Goal: Transaction & Acquisition: Register for event/course

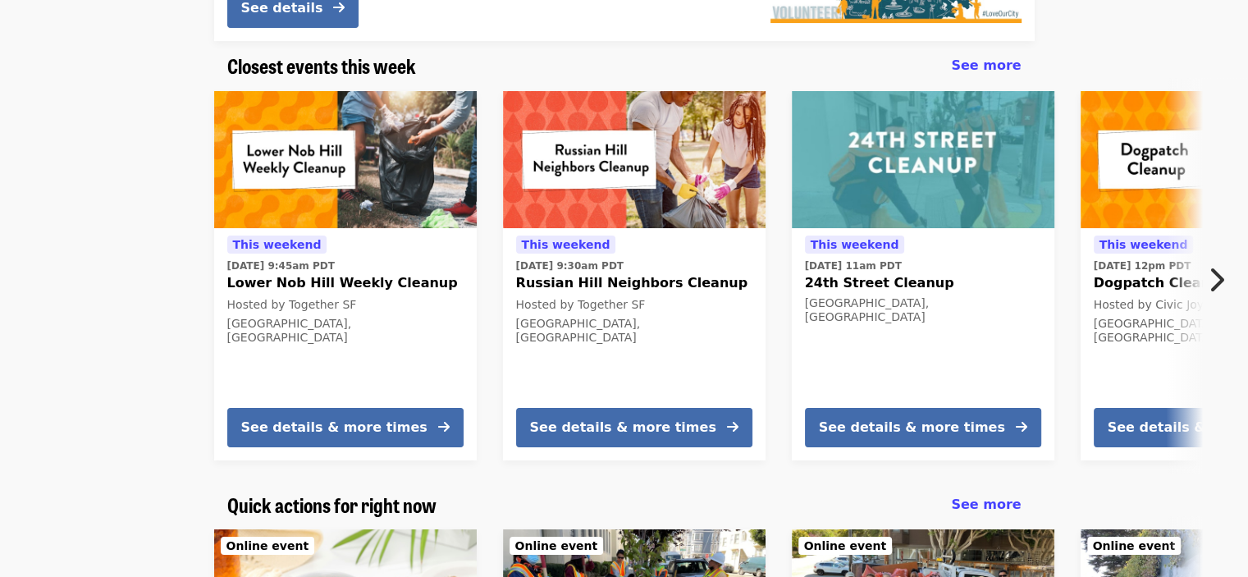
scroll to position [328, 0]
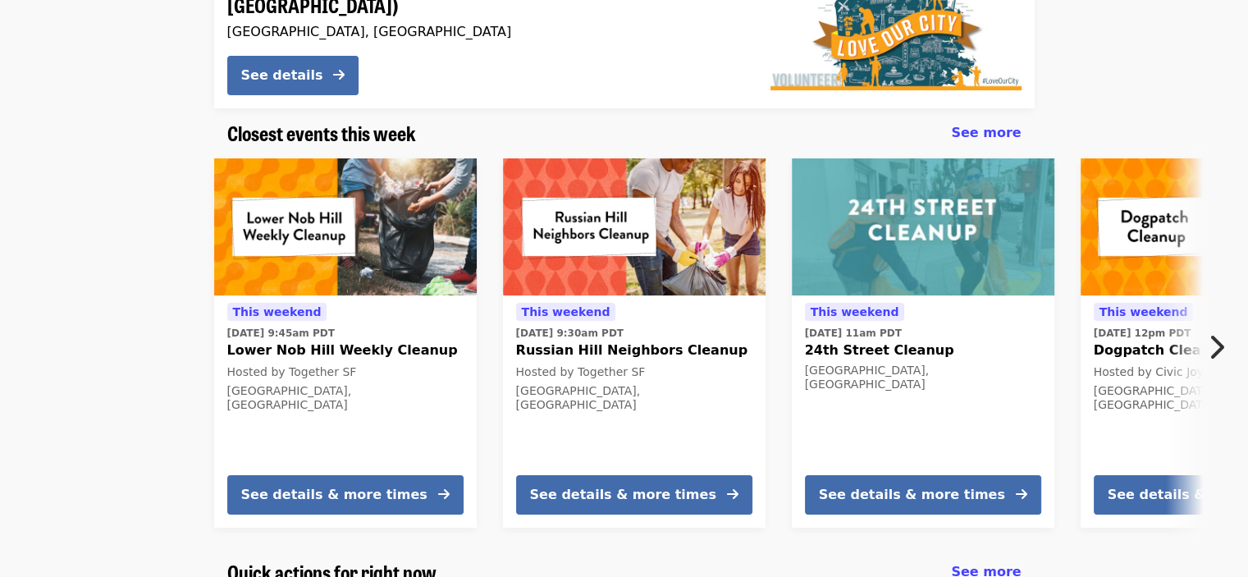
click at [1228, 339] on button "Next item" at bounding box center [1220, 347] width 54 height 46
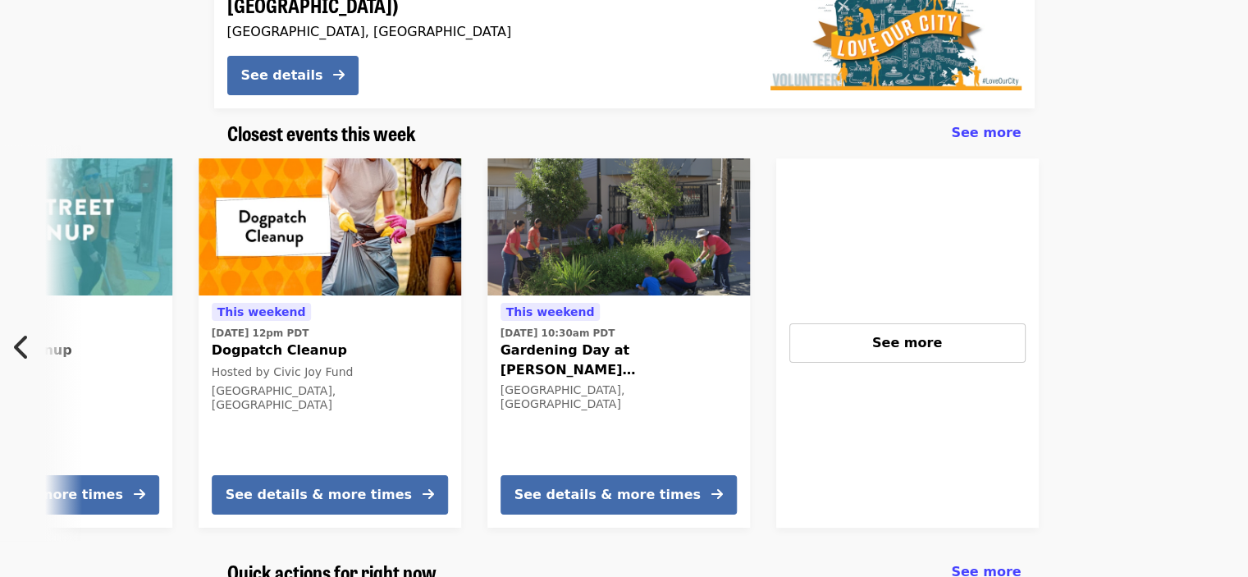
scroll to position [0, 883]
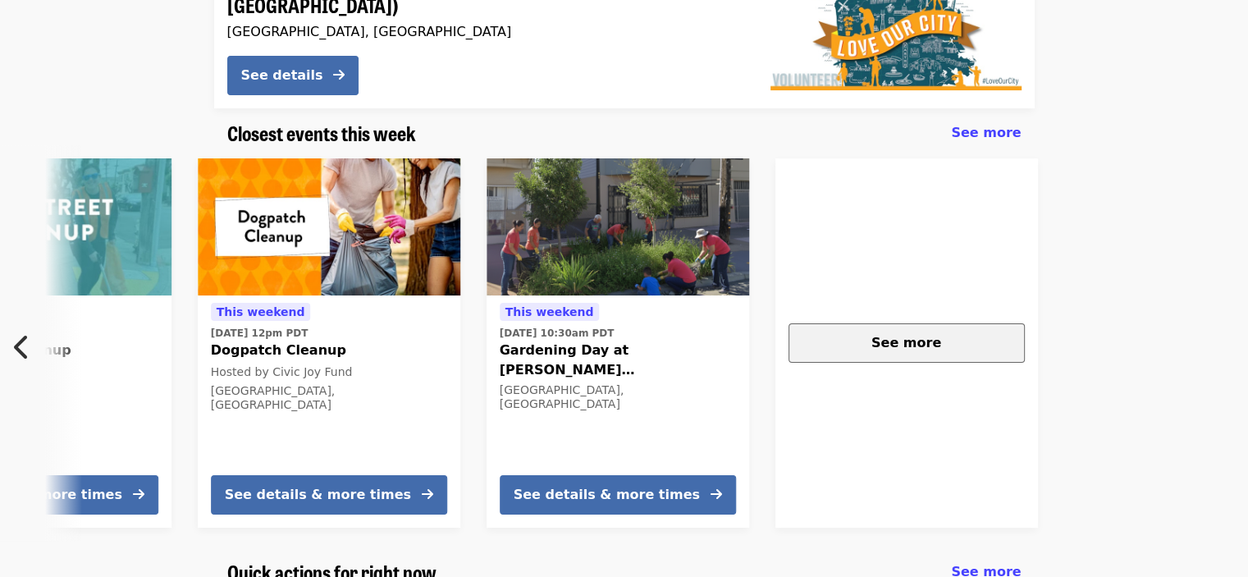
click at [942, 333] on div "See more" at bounding box center [906, 343] width 208 height 20
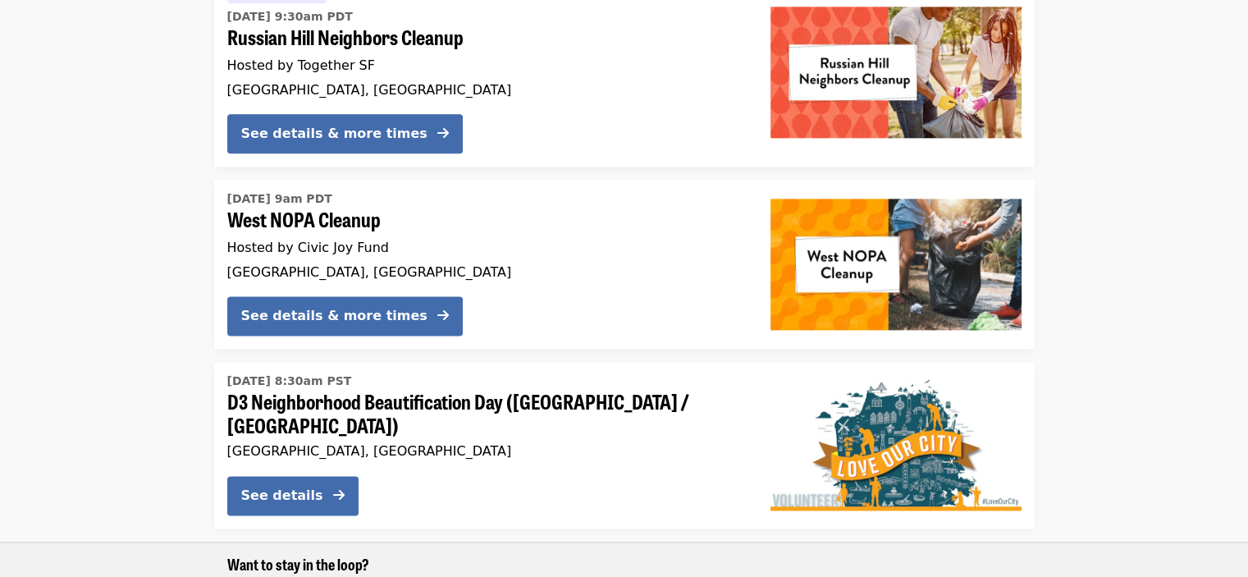
scroll to position [2379, 0]
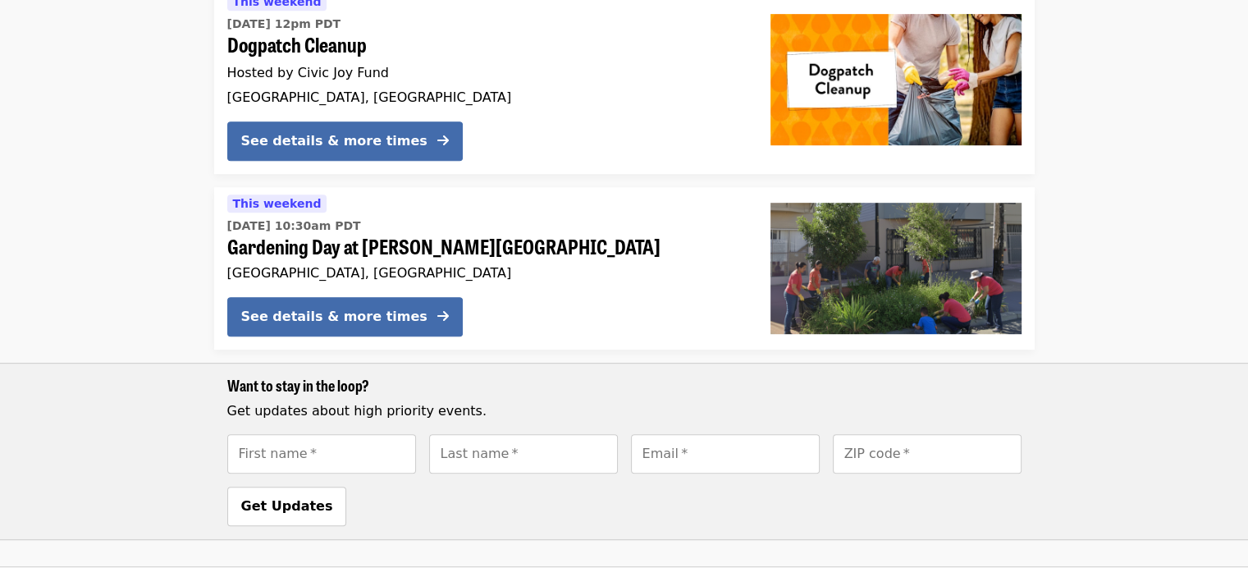
scroll to position [816, 0]
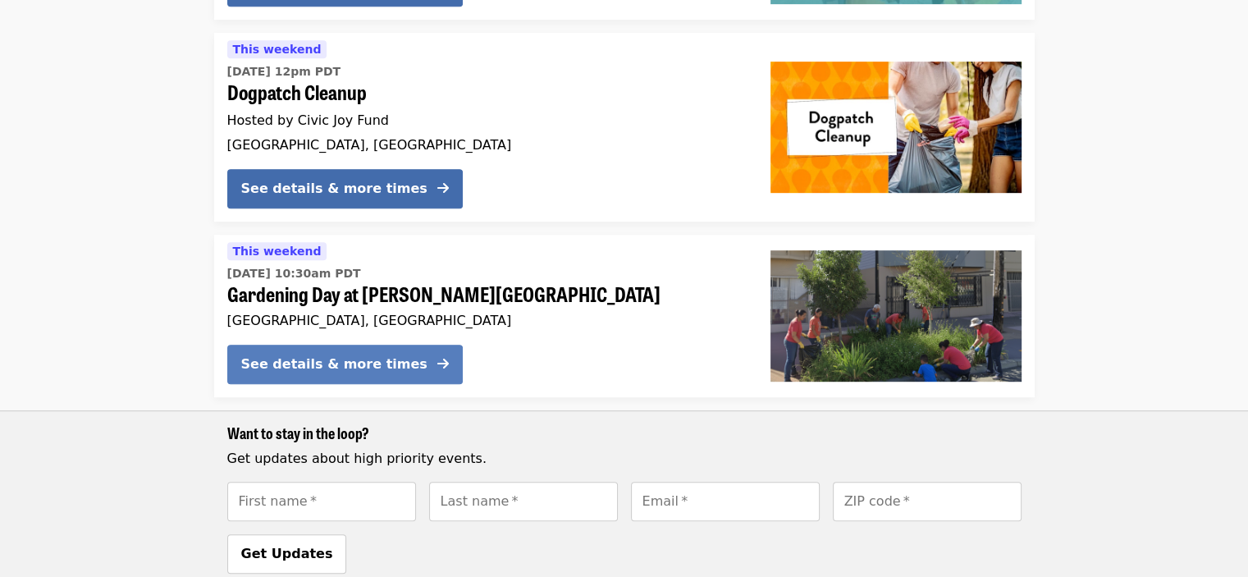
click at [315, 359] on div "See details & more times" at bounding box center [334, 364] width 186 height 20
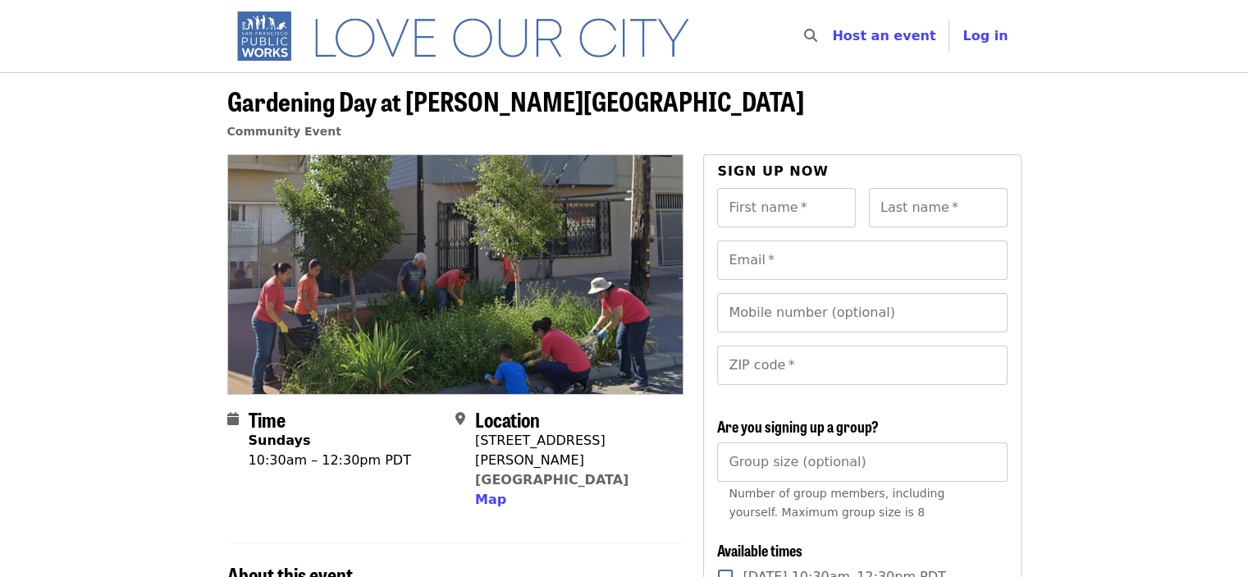
scroll to position [816, 0]
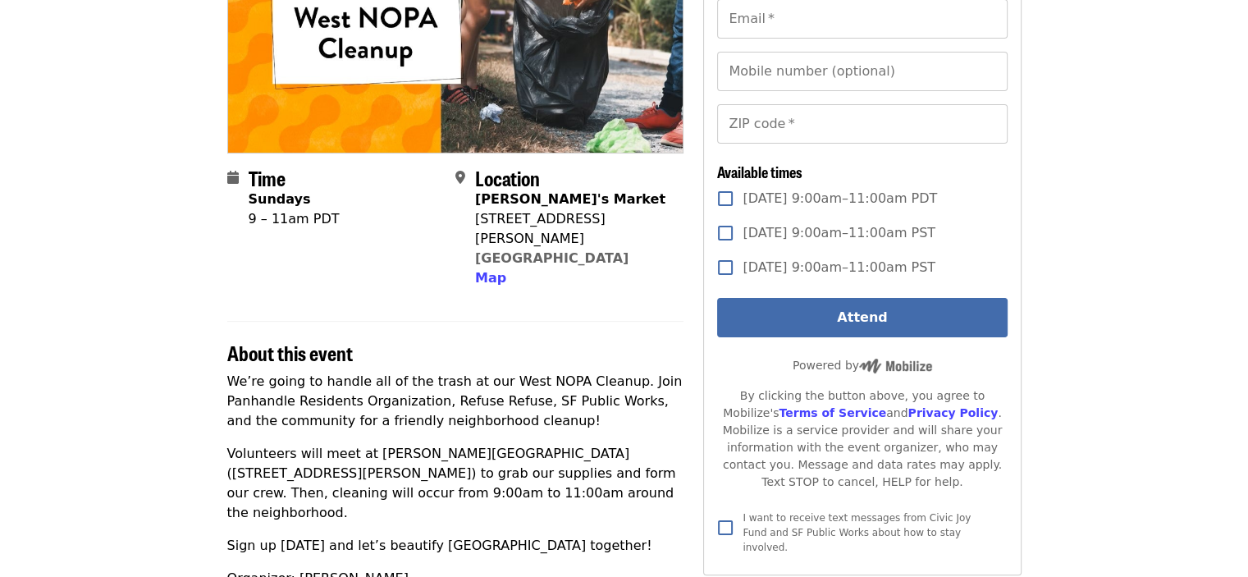
scroll to position [246, 0]
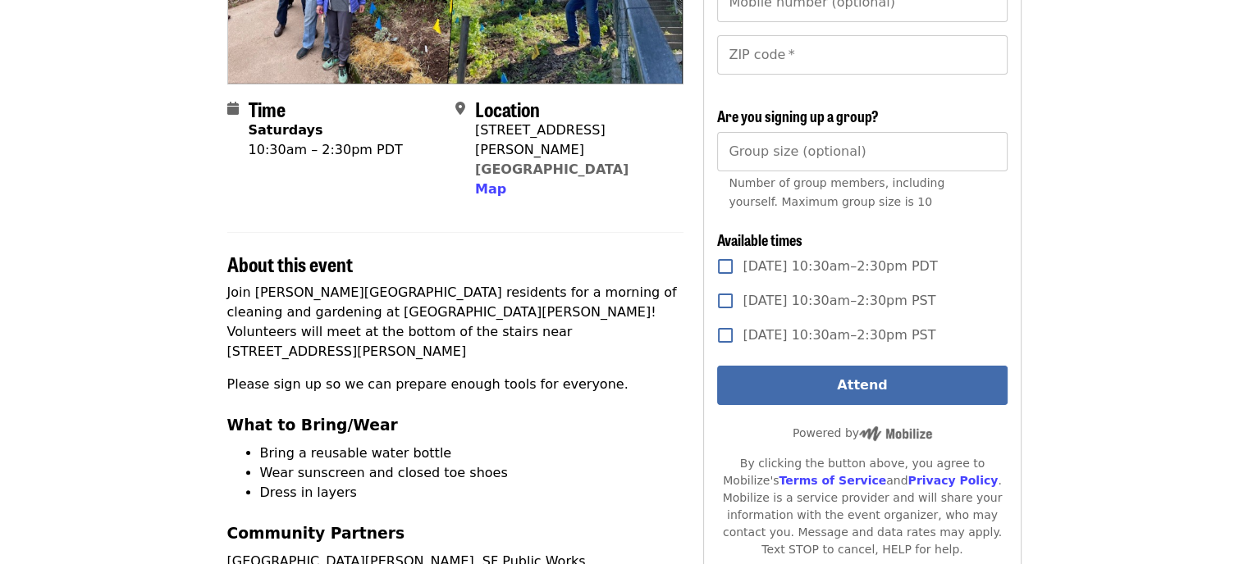
scroll to position [246, 0]
